Goal: Navigation & Orientation: Find specific page/section

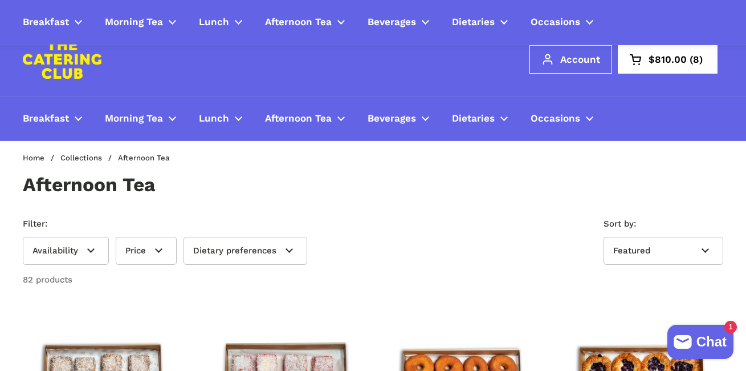
scroll to position [666, 0]
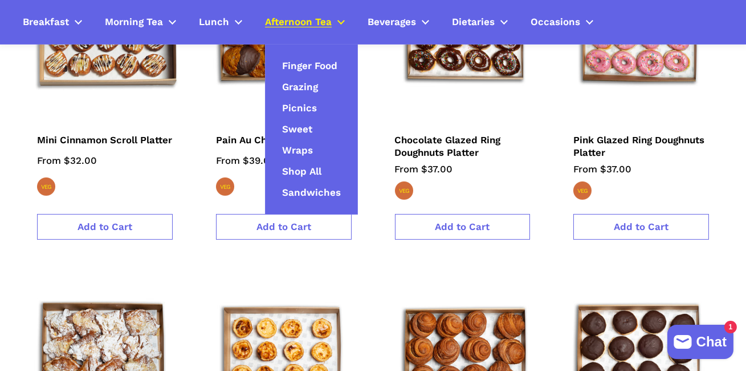
click at [332, 21] on span "Afternoon Tea" at bounding box center [298, 22] width 67 height 13
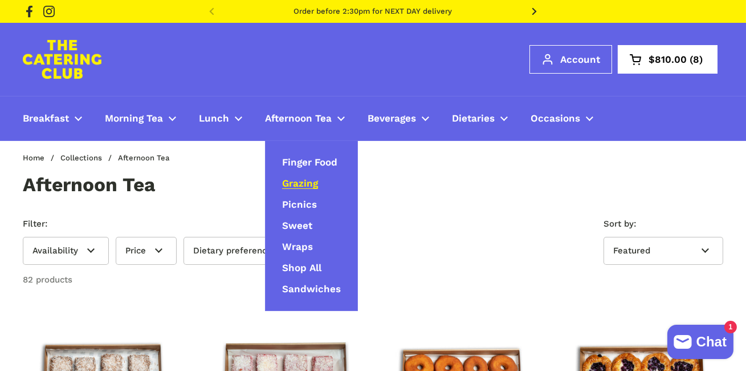
click at [309, 190] on span "Grazing" at bounding box center [300, 183] width 36 height 13
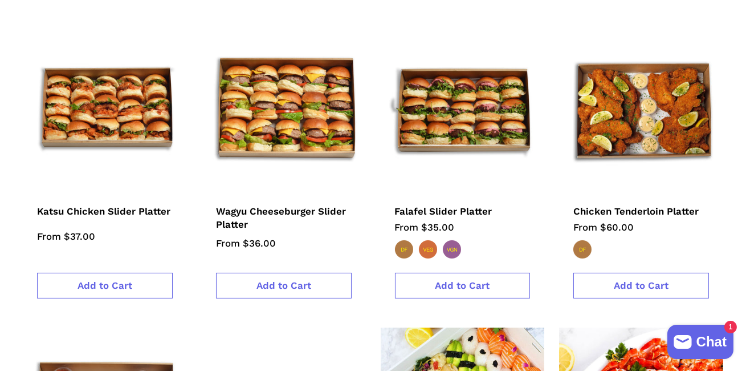
scroll to position [669, 0]
